Goal: Entertainment & Leisure: Consume media (video, audio)

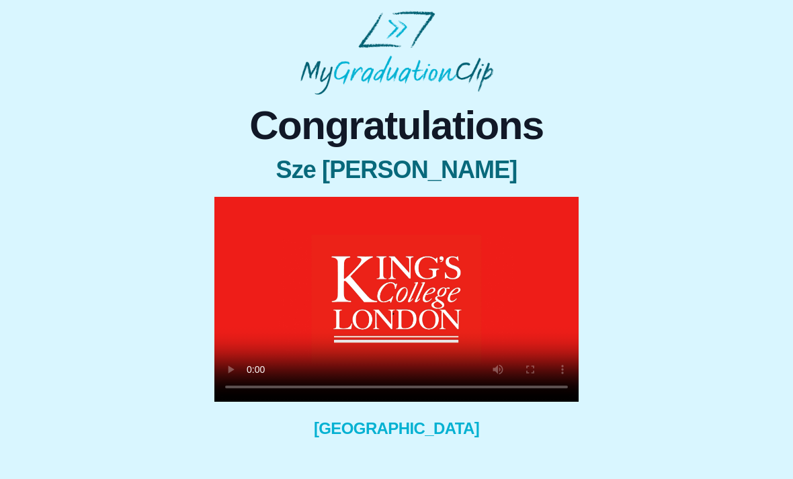
click at [456, 293] on video at bounding box center [397, 299] width 364 height 205
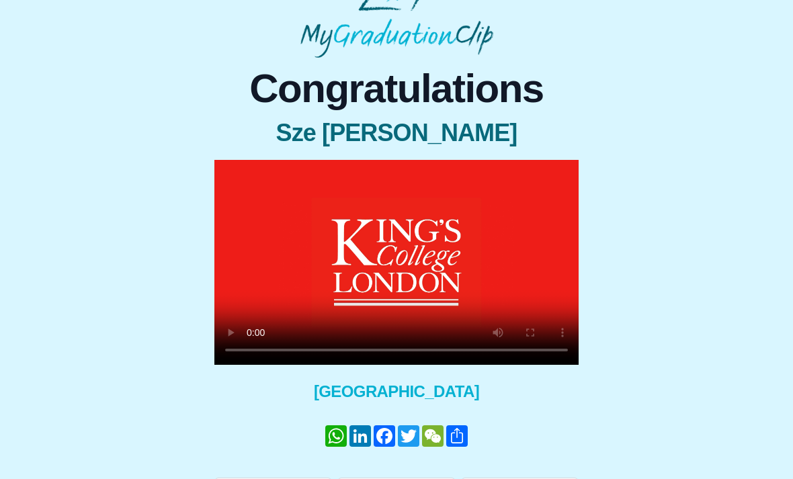
scroll to position [37, 0]
click at [527, 293] on video at bounding box center [397, 262] width 364 height 205
click at [526, 281] on video at bounding box center [397, 262] width 364 height 205
click at [535, 274] on video at bounding box center [397, 262] width 364 height 205
click at [540, 270] on video at bounding box center [397, 262] width 364 height 205
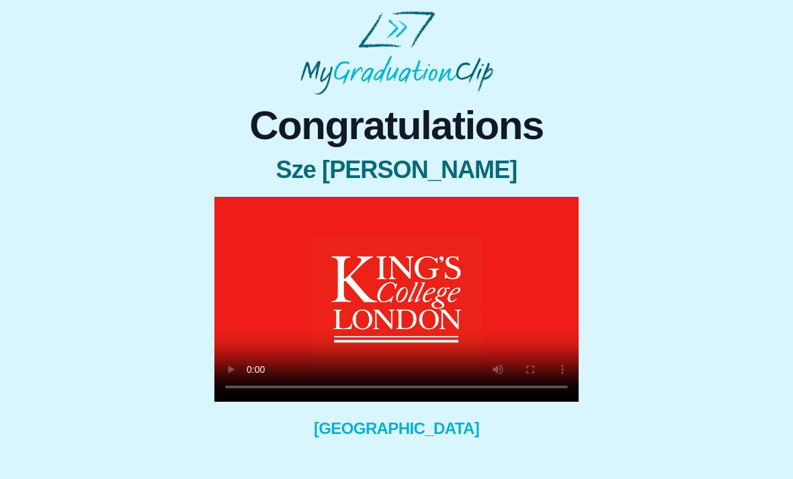
click at [388, 294] on video at bounding box center [397, 299] width 364 height 205
click at [451, 292] on video at bounding box center [397, 299] width 364 height 205
click at [451, 301] on video at bounding box center [397, 299] width 364 height 205
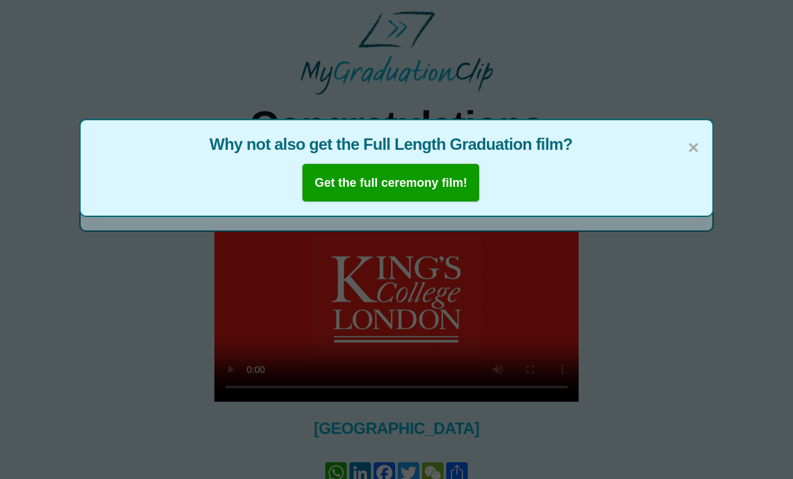
click at [695, 135] on span "×" at bounding box center [694, 148] width 11 height 28
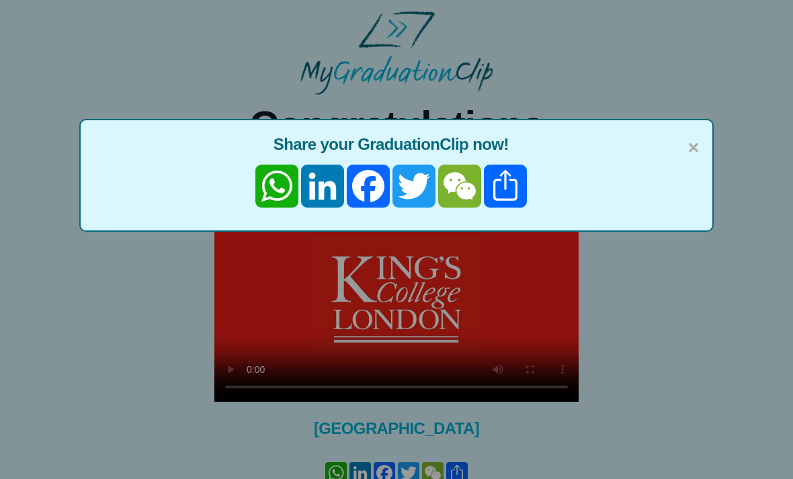
click at [689, 135] on span "×" at bounding box center [694, 148] width 11 height 28
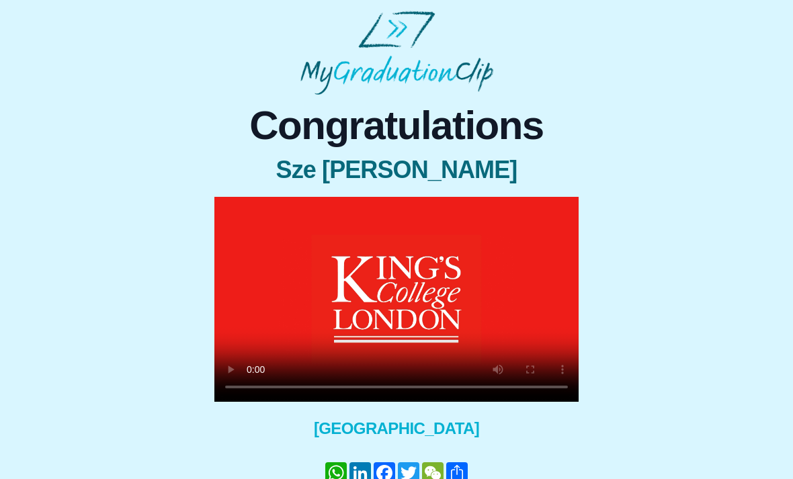
click at [341, 298] on video at bounding box center [397, 299] width 364 height 205
click at [396, 296] on video at bounding box center [397, 299] width 364 height 205
click at [340, 301] on video at bounding box center [397, 299] width 364 height 205
click at [512, 254] on video at bounding box center [397, 299] width 364 height 205
